Goal: Transaction & Acquisition: Subscribe to service/newsletter

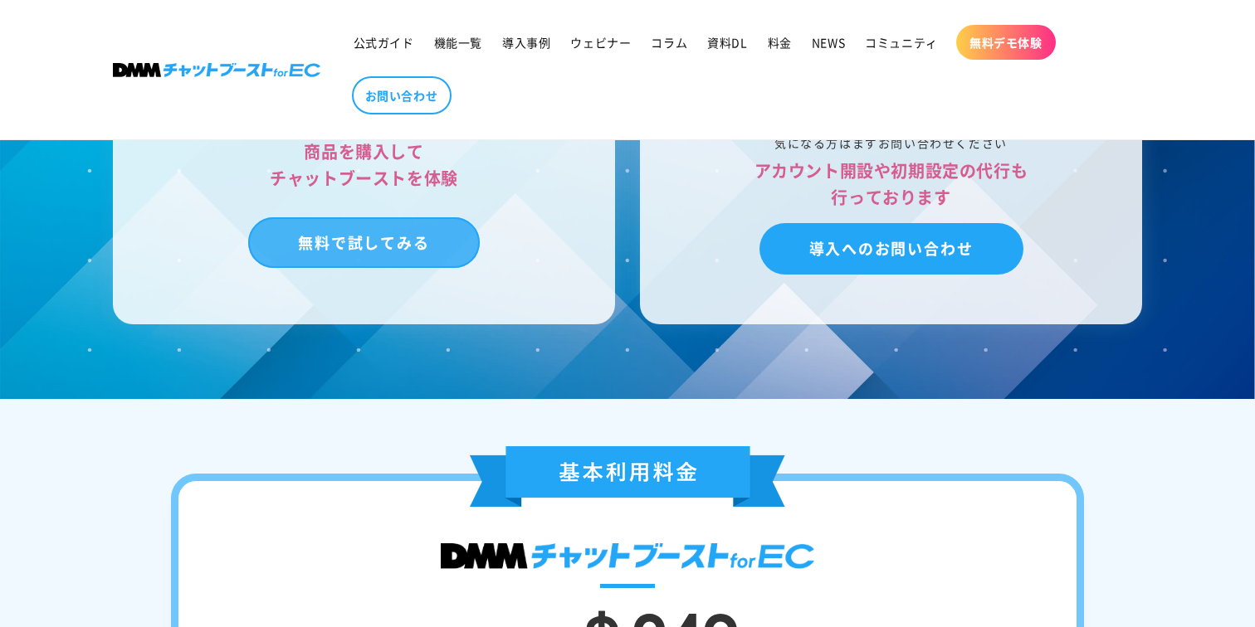
scroll to position [5170, 0]
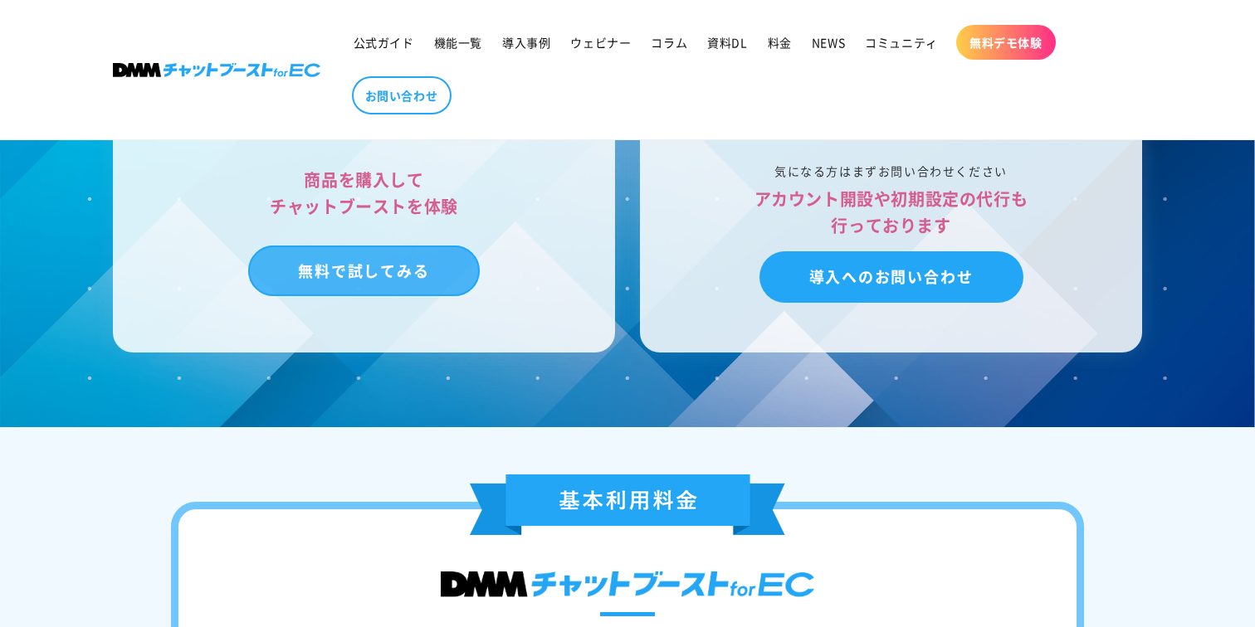
click at [349, 297] on link "無料で試してみる" at bounding box center [363, 271] width 231 height 51
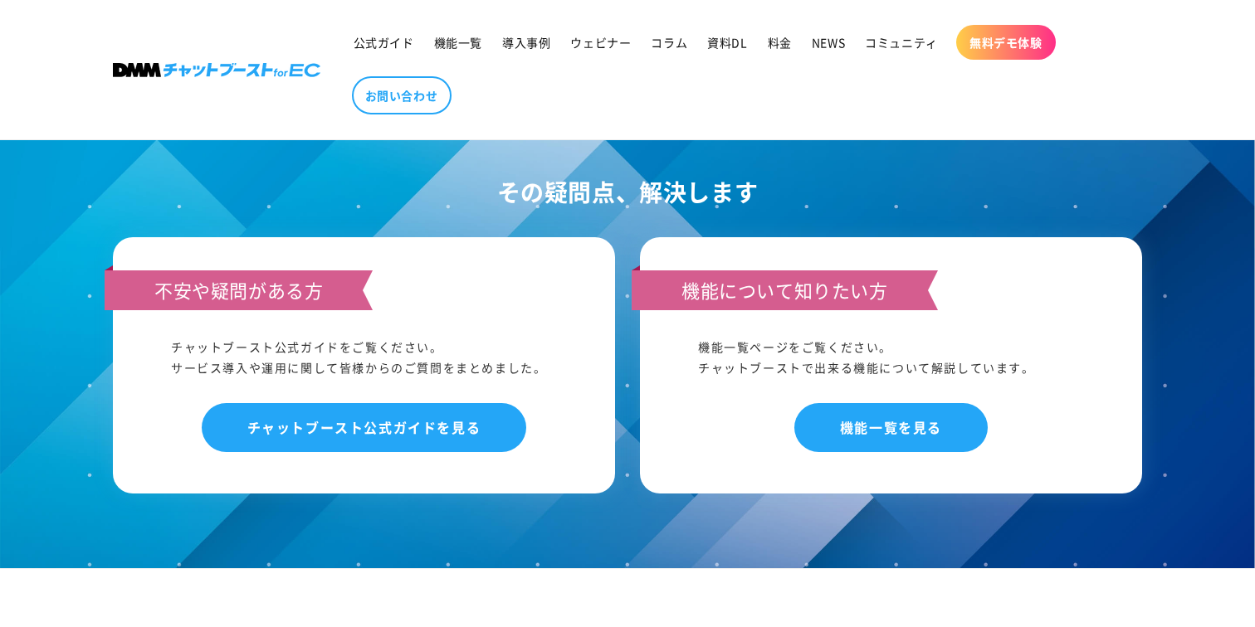
scroll to position [2187, 0]
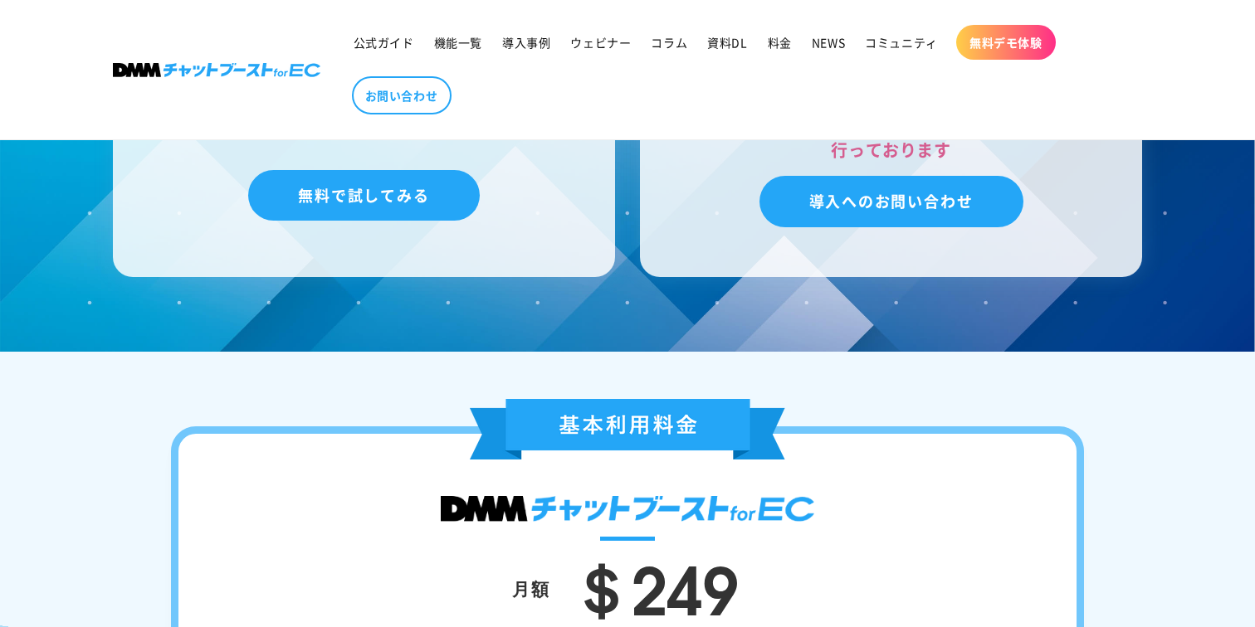
scroll to position [5170, 0]
